Goal: Task Accomplishment & Management: Use online tool/utility

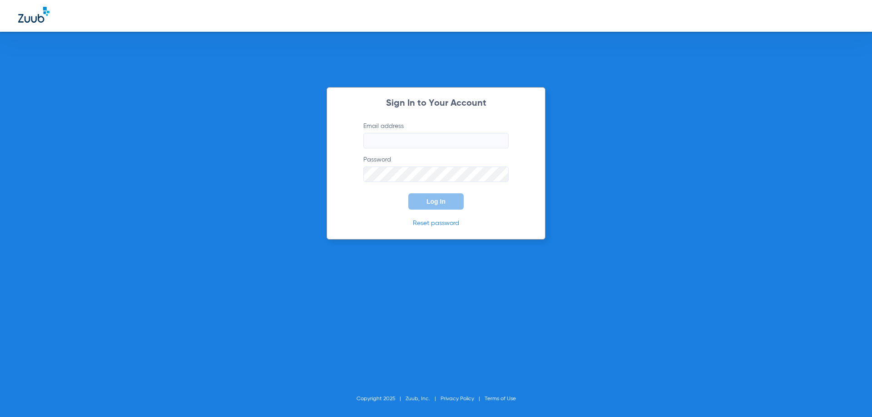
type input "[EMAIL_ADDRESS][DOMAIN_NAME]"
click at [433, 204] on span "Log In" at bounding box center [435, 201] width 19 height 7
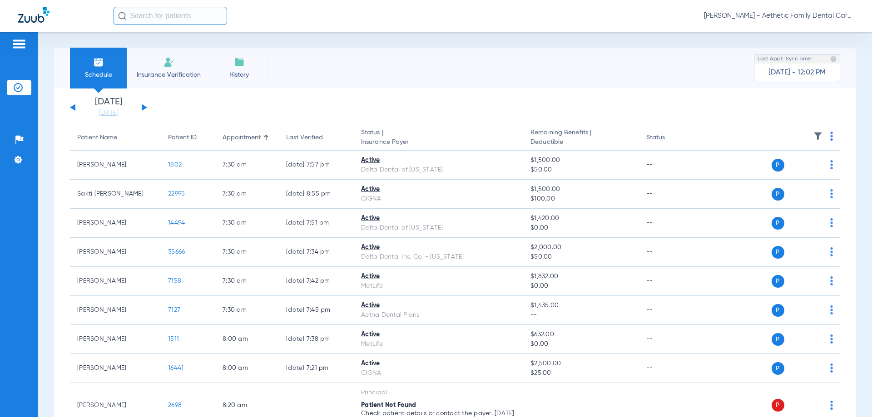
click at [144, 105] on div "Sunday 06-15-2025 Monday 06-16-2025 Tuesday 06-17-2025 Wednesday 06-18-2025 Thu…" at bounding box center [108, 108] width 77 height 20
click at [143, 108] on button at bounding box center [144, 107] width 5 height 7
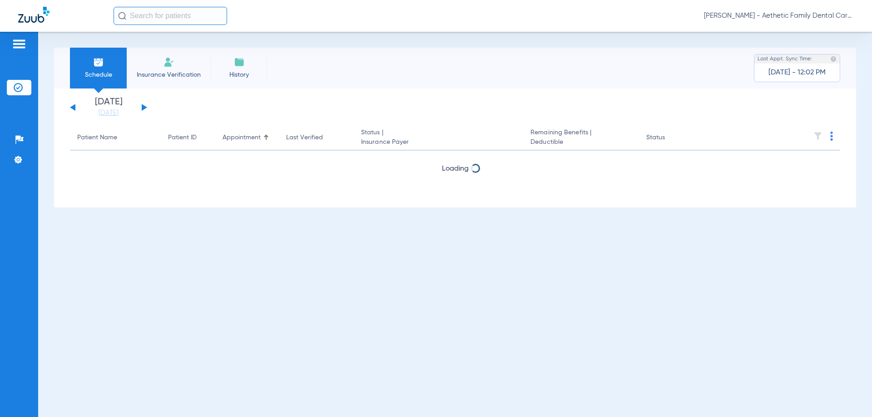
click at [143, 108] on button at bounding box center [144, 107] width 5 height 7
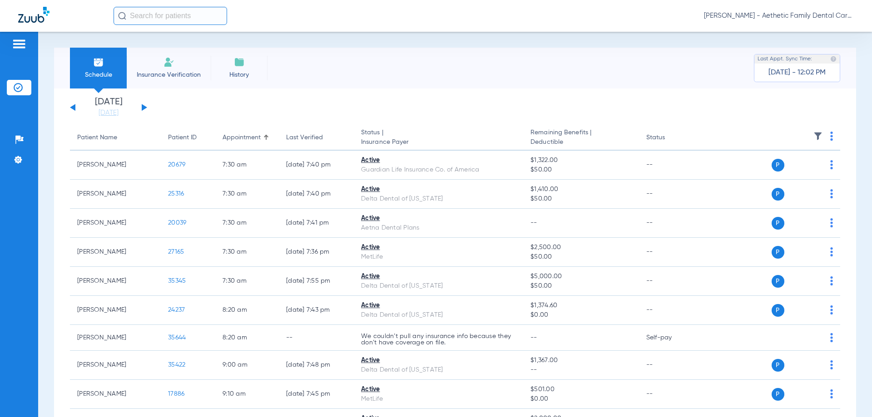
click at [830, 138] on img at bounding box center [831, 136] width 3 height 9
click at [558, 104] on div at bounding box center [436, 208] width 872 height 417
click at [830, 134] on img at bounding box center [831, 136] width 3 height 9
click at [774, 176] on button "Verify All" at bounding box center [788, 172] width 71 height 18
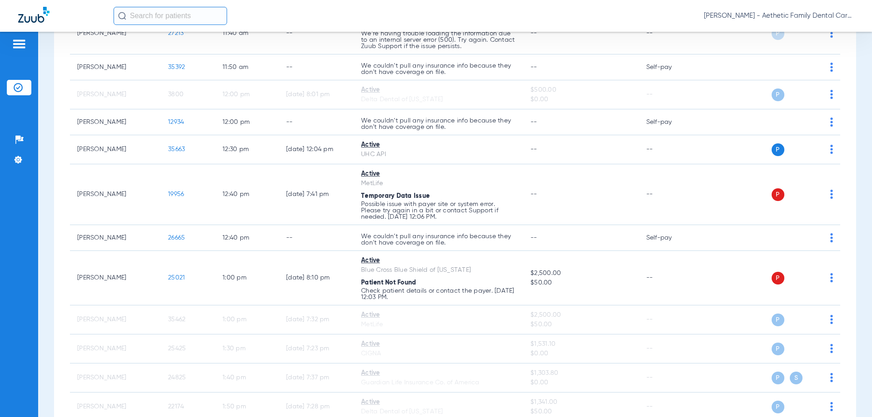
scroll to position [907, 0]
